Goal: Answer question/provide support

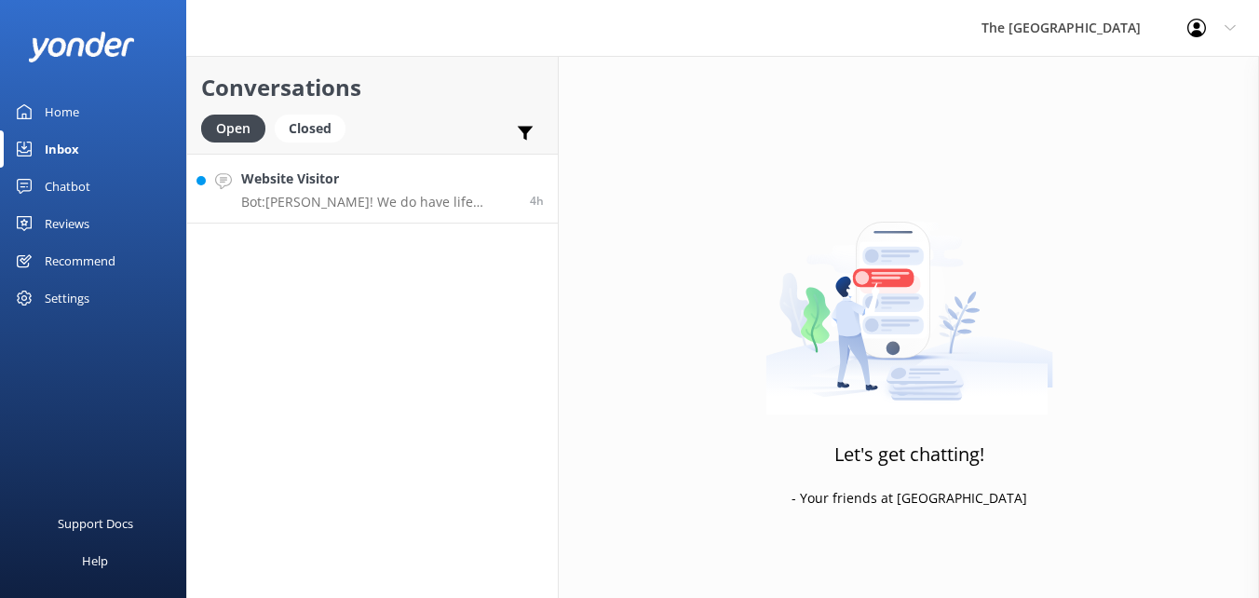
click at [306, 180] on h4 "Website Visitor" at bounding box center [378, 179] width 275 height 20
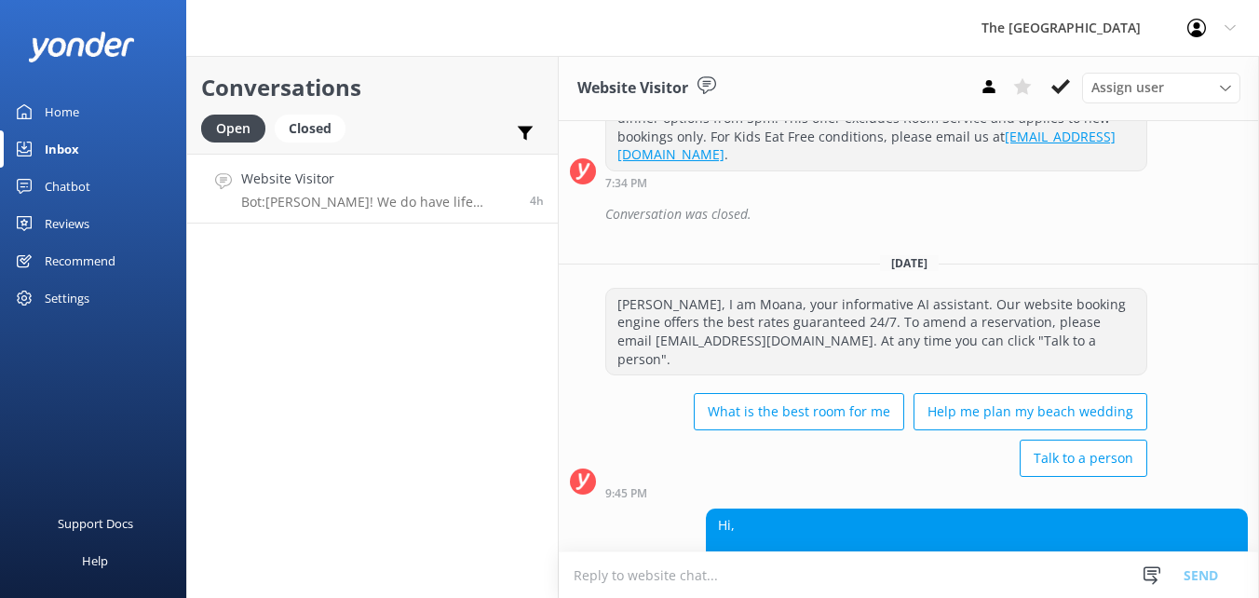
scroll to position [4713, 0]
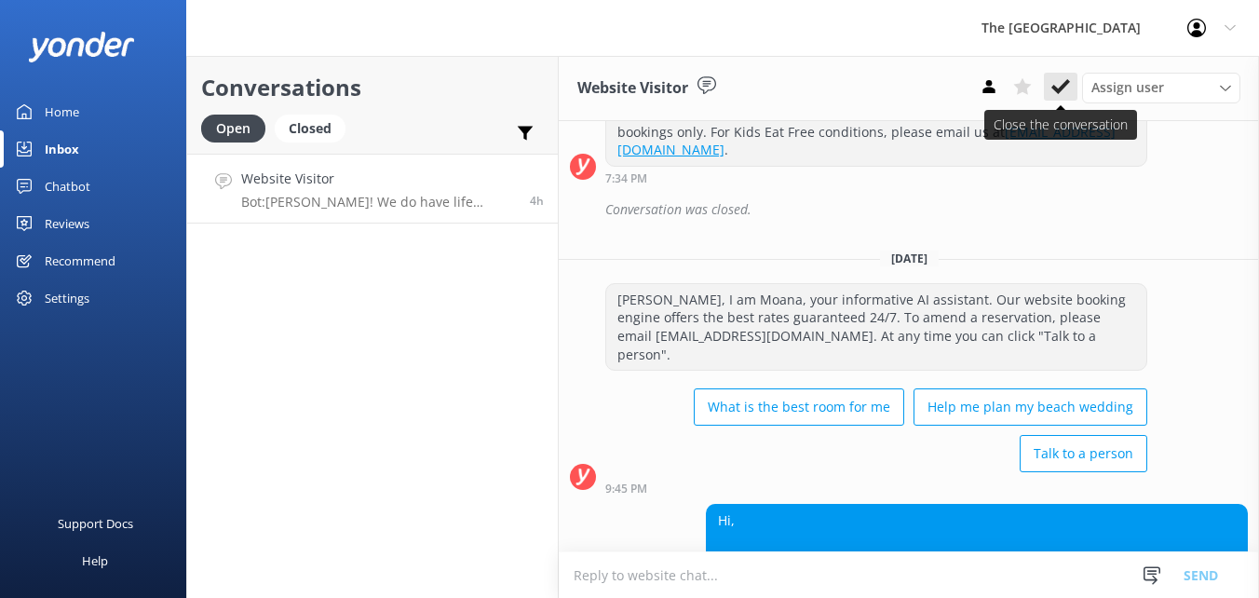
click at [1060, 91] on use at bounding box center [1061, 86] width 19 height 15
